Goal: Task Accomplishment & Management: Use online tool/utility

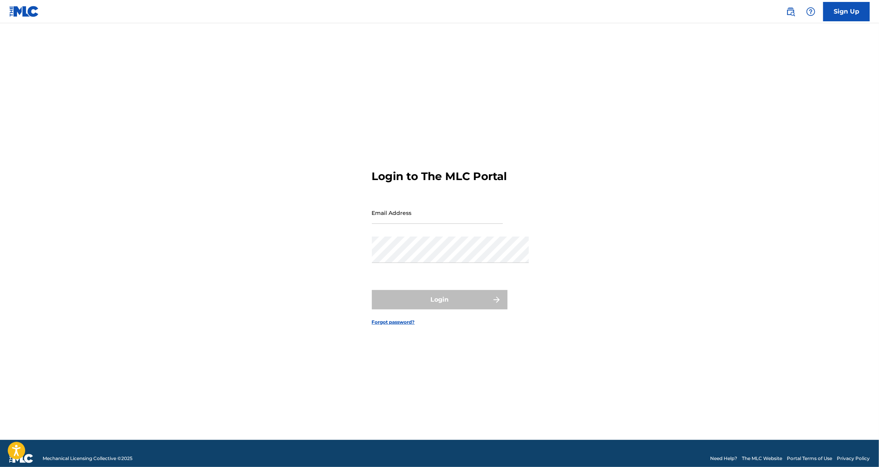
click at [452, 219] on input "Email Address" at bounding box center [437, 213] width 131 height 22
type input "[PERSON_NAME][EMAIL_ADDRESS][DOMAIN_NAME]"
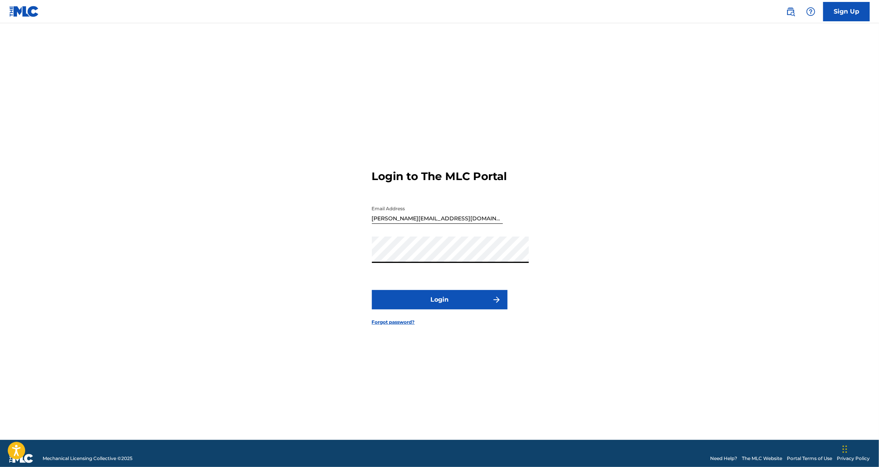
click at [446, 310] on button "Login" at bounding box center [440, 299] width 136 height 19
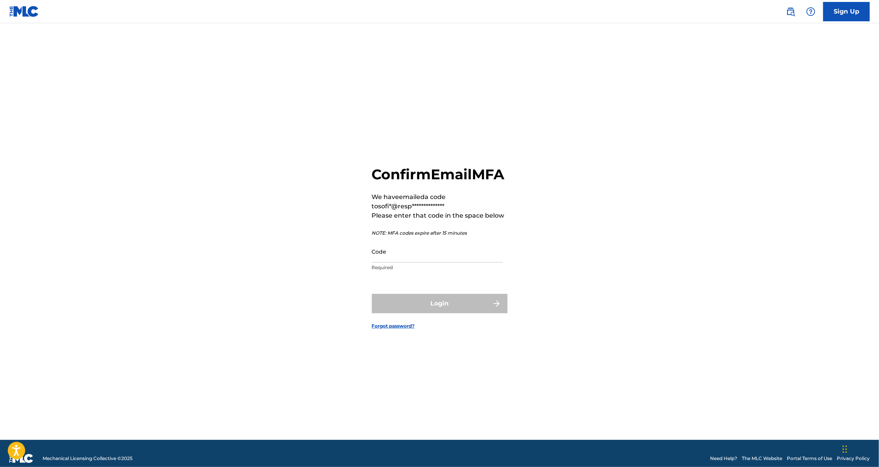
click at [439, 245] on input "Code" at bounding box center [437, 252] width 131 height 22
paste input "195033"
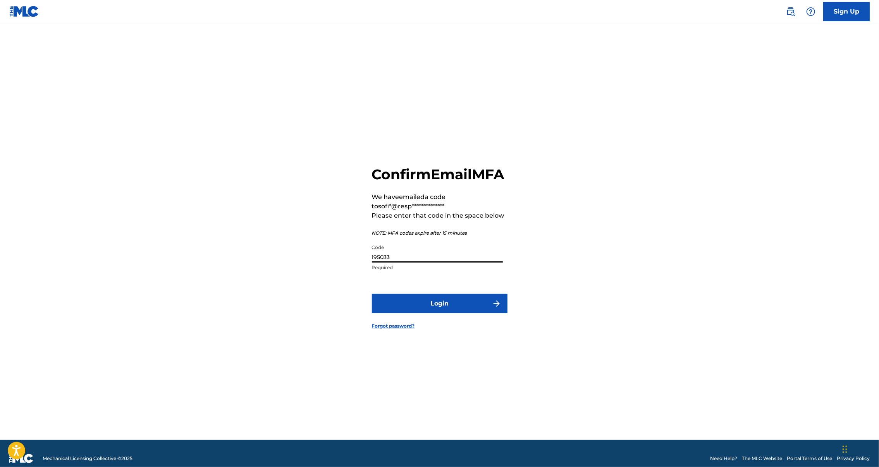
type input "195033"
click at [437, 308] on button "Login" at bounding box center [440, 303] width 136 height 19
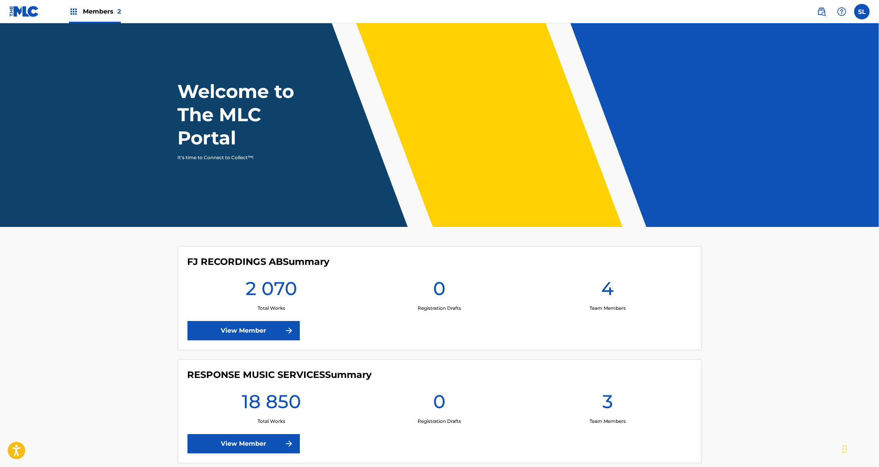
scroll to position [88, 0]
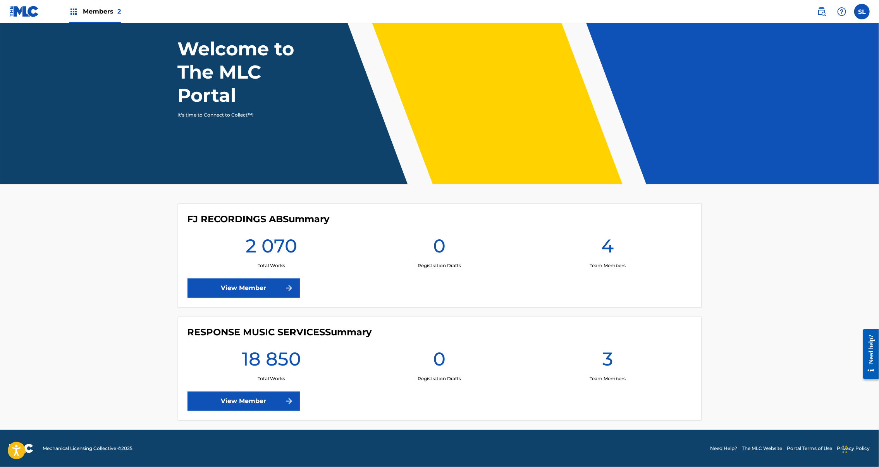
click at [222, 392] on link "View Member" at bounding box center [244, 401] width 112 height 19
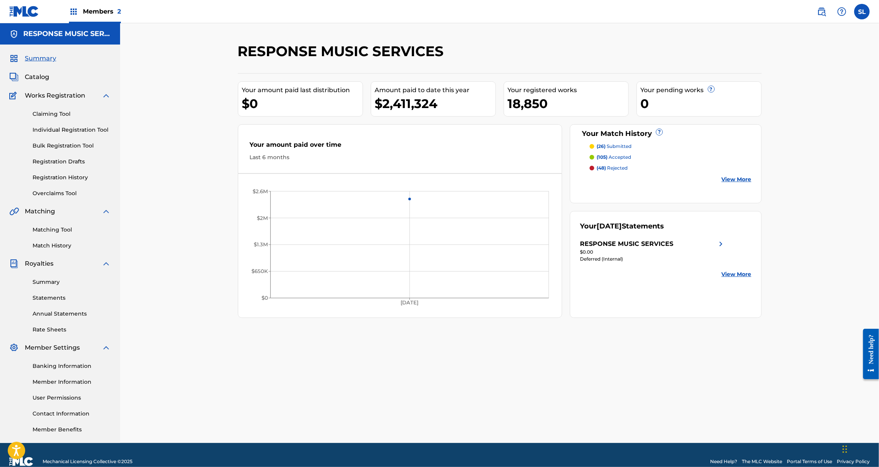
click at [64, 198] on link "Overclaims Tool" at bounding box center [72, 194] width 78 height 8
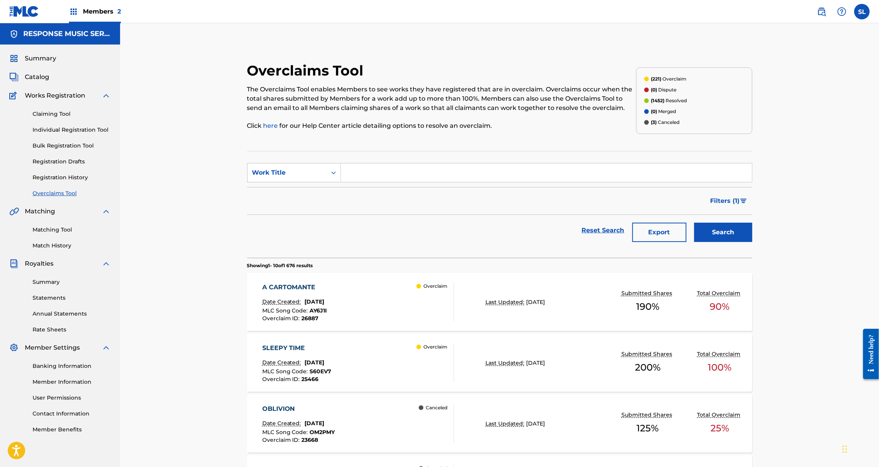
click at [262, 292] on div "A CARTOMANTE" at bounding box center [294, 287] width 65 height 9
